Goal: Task Accomplishment & Management: Complete application form

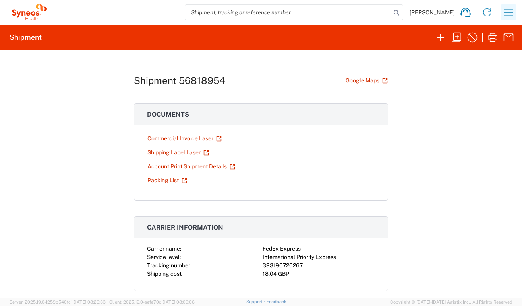
click at [507, 12] on icon "button" at bounding box center [508, 12] width 13 height 13
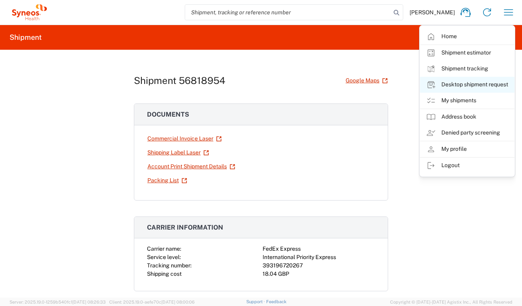
click at [491, 81] on link "Desktop shipment request" at bounding box center [467, 85] width 95 height 16
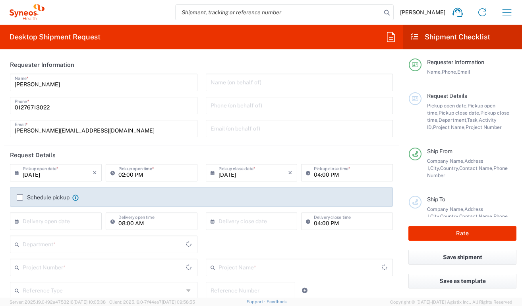
type input "[GEOGRAPHIC_DATA]"
type input "3235"
type input "United Kingdom"
click at [58, 217] on input "text" at bounding box center [58, 220] width 70 height 14
click at [45, 281] on span "16" at bounding box center [46, 281] width 12 height 11
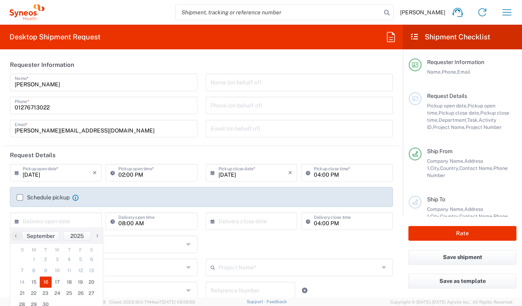
type input "09/16/2025"
type input "Syneos Health UK Limited"
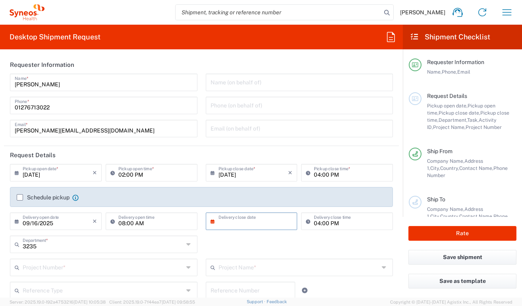
click at [236, 219] on input "text" at bounding box center [254, 220] width 70 height 14
click at [237, 280] on span "16" at bounding box center [238, 281] width 12 height 11
type input "09/16/2025"
click at [147, 267] on input "text" at bounding box center [103, 267] width 161 height 14
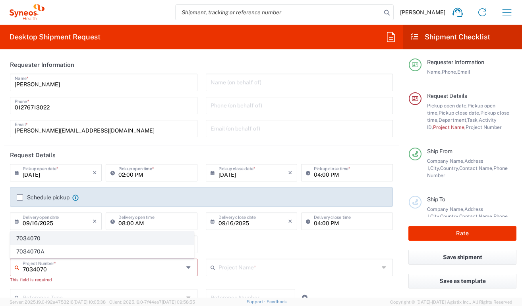
type input "7034070"
click at [137, 238] on span "7034070" at bounding box center [102, 238] width 183 height 12
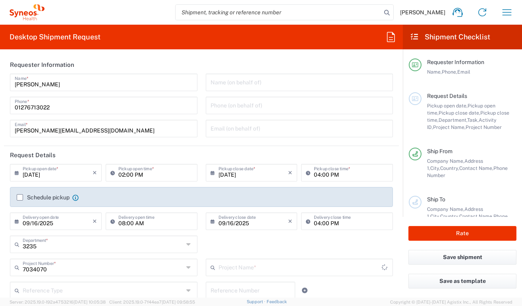
type input "Urovant 7034070"
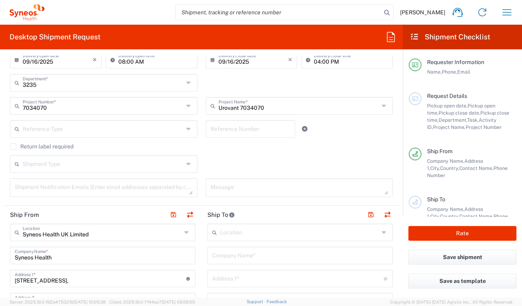
scroll to position [178, 0]
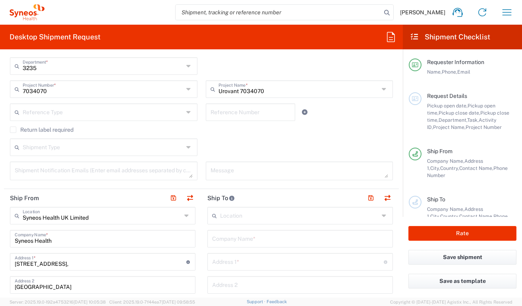
click at [256, 238] on input "text" at bounding box center [300, 238] width 176 height 14
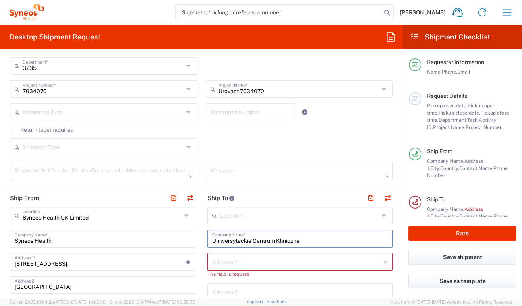
click at [314, 238] on input "Uniwersyteckie Centrum Kliniczne" at bounding box center [300, 238] width 176 height 14
type input "Uniwersyteckie Centrum Kliniczne Dzial Badan"
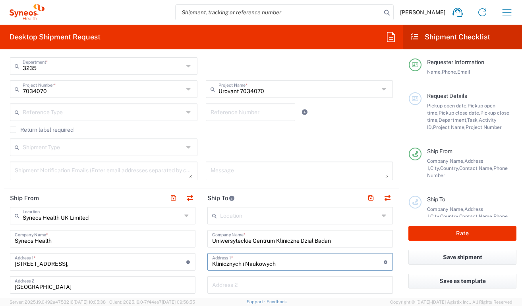
type input "Klinicznych i Naukowych"
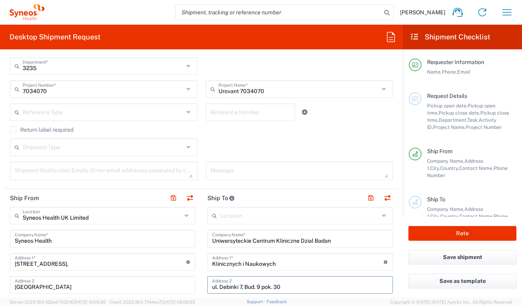
type input "ul. Debinki 7, Bud. 9 pok. 30"
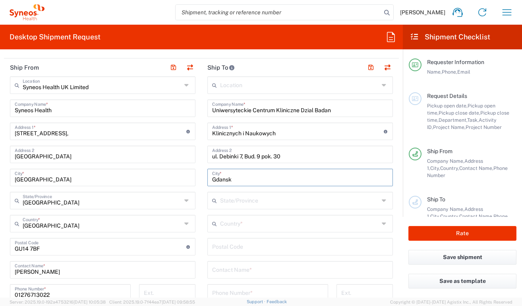
type input "Gdansk"
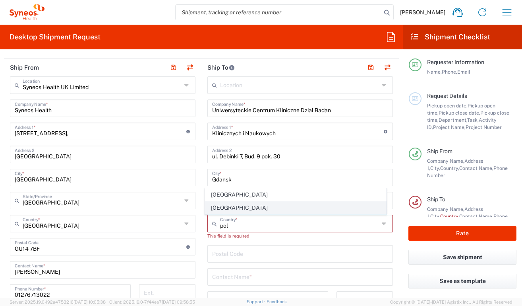
click at [223, 203] on span "Poland" at bounding box center [295, 207] width 181 height 12
type input "Poland"
type input "Sender/Shipper"
type input "Delivery Duty Paid"
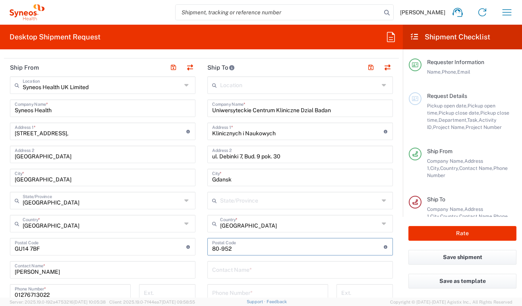
type input "80-952"
type input "Michalina Chelinska"
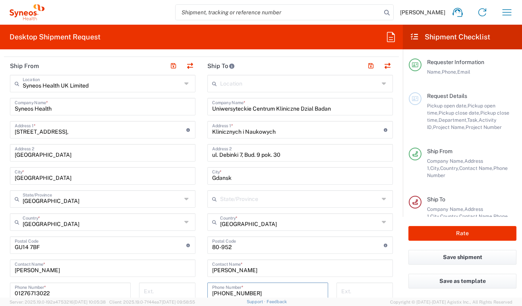
type input "[PHONE_NUMBER]"
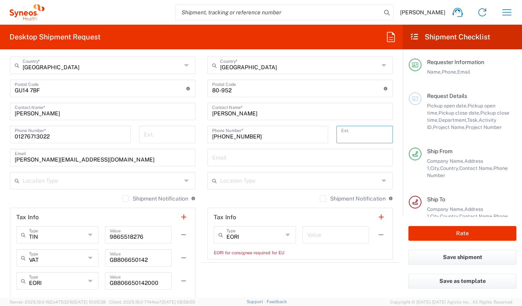
scroll to position [516, 0]
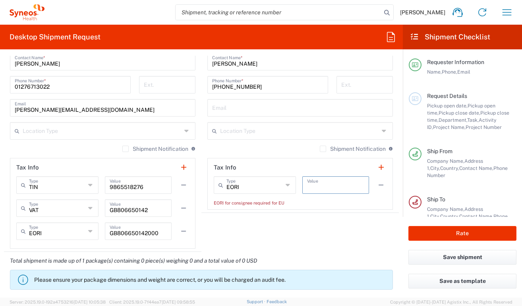
click at [318, 179] on input "text" at bounding box center [335, 184] width 57 height 14
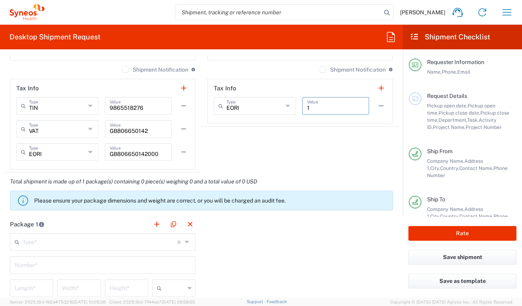
scroll to position [661, 0]
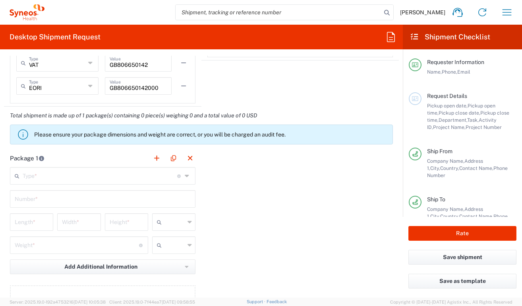
type input "1"
click at [142, 175] on input "text" at bounding box center [100, 175] width 155 height 14
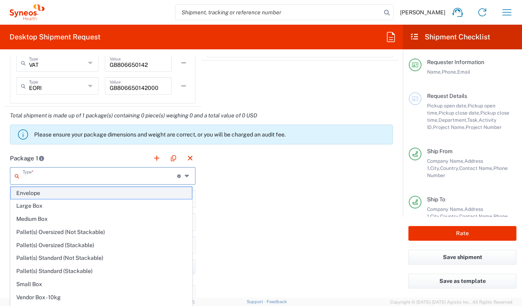
click at [130, 191] on span "Envelope" at bounding box center [101, 193] width 181 height 12
type input "Envelope"
type input "1"
type input "9.5"
type input "12.5"
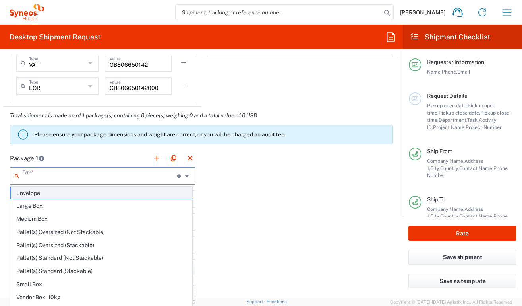
type input "0.25"
type input "in"
type input "0.45"
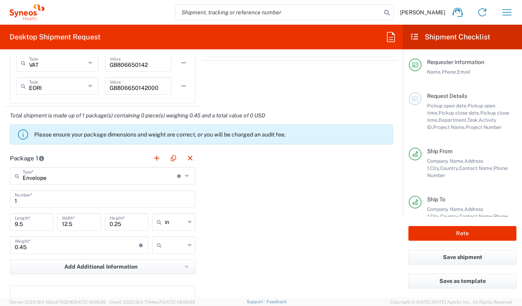
click at [178, 249] on input "text" at bounding box center [175, 244] width 20 height 13
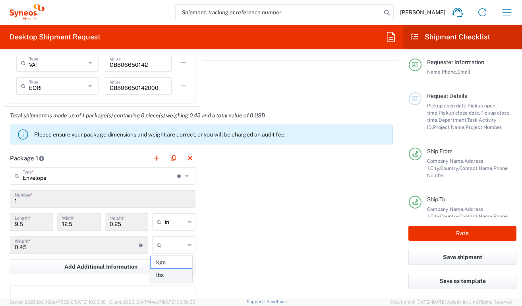
click at [176, 272] on span "lbs" at bounding box center [171, 275] width 41 height 12
type input "lbs"
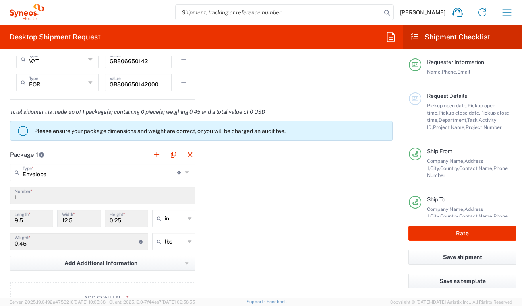
scroll to position [751, 0]
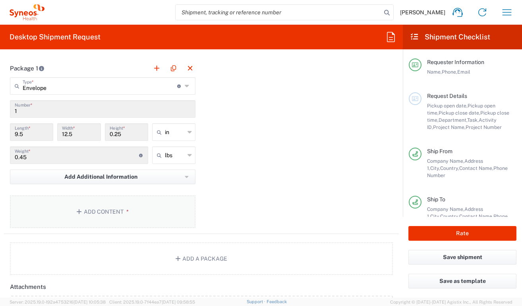
click at [158, 212] on button "Add Content *" at bounding box center [103, 211] width 186 height 33
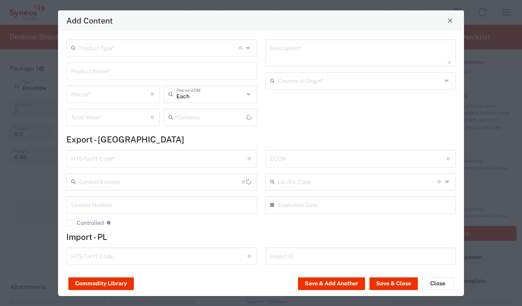
type input "US Dollar"
click at [169, 50] on input "text" at bounding box center [159, 48] width 160 height 14
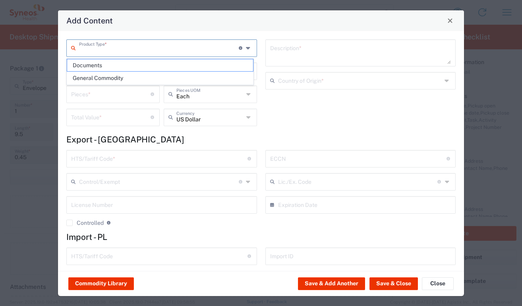
drag, startPoint x: 166, startPoint y: 62, endPoint x: 170, endPoint y: 69, distance: 8.9
click at [166, 61] on span "Documents" at bounding box center [160, 65] width 186 height 12
type input "Documents"
type input "1"
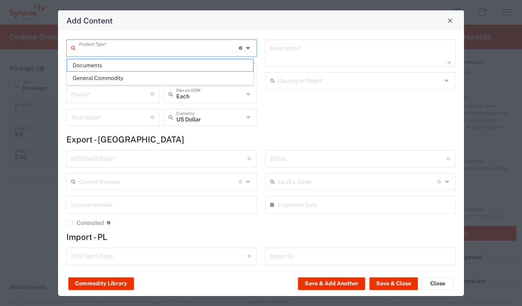
type input "1"
type textarea "Documents"
type input "United Kingdom"
type input "0000.00.0000"
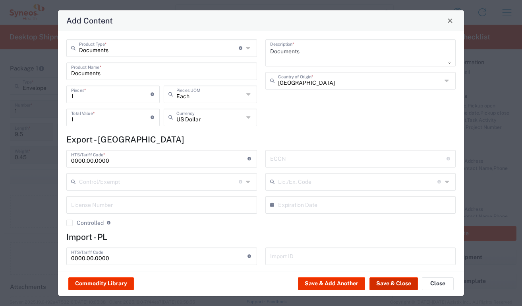
click at [383, 281] on button "Save & Close" at bounding box center [394, 283] width 48 height 13
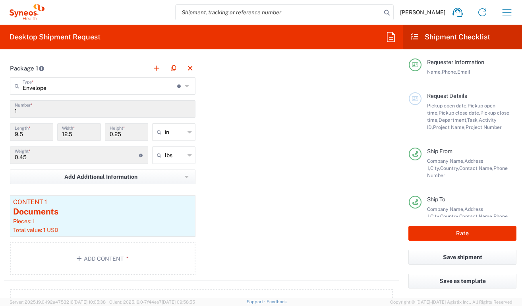
scroll to position [1032, 0]
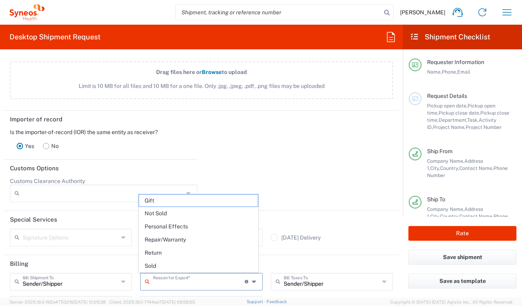
click at [220, 281] on input "text" at bounding box center [199, 281] width 92 height 14
click at [192, 215] on span "Not Sold" at bounding box center [198, 213] width 118 height 12
type input "Not Sold"
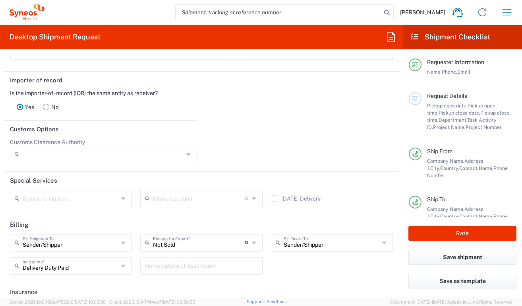
scroll to position [1108, 0]
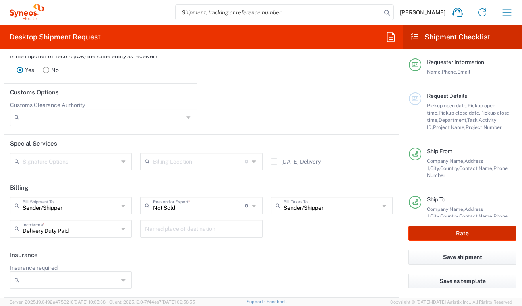
click at [431, 238] on button "Rate" at bounding box center [463, 233] width 108 height 15
type input "7034070"
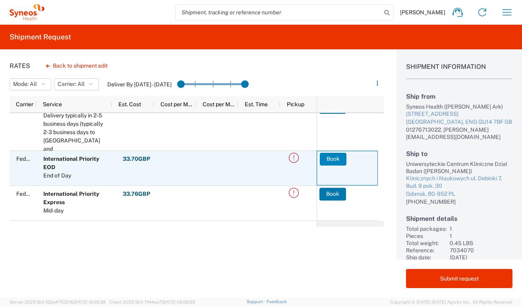
click at [329, 160] on button "Book" at bounding box center [333, 159] width 27 height 13
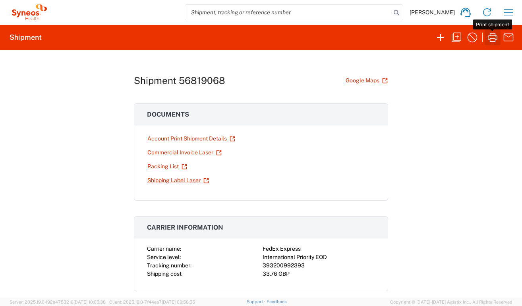
click at [492, 37] on icon "button" at bounding box center [492, 37] width 13 height 13
